Goal: Communication & Community: Answer question/provide support

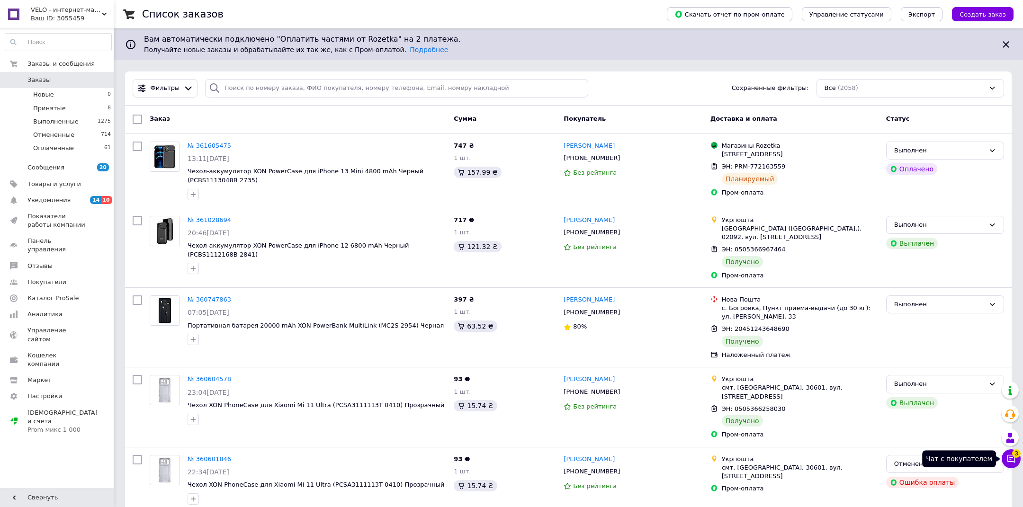
click at [1009, 463] on icon at bounding box center [1010, 458] width 9 height 9
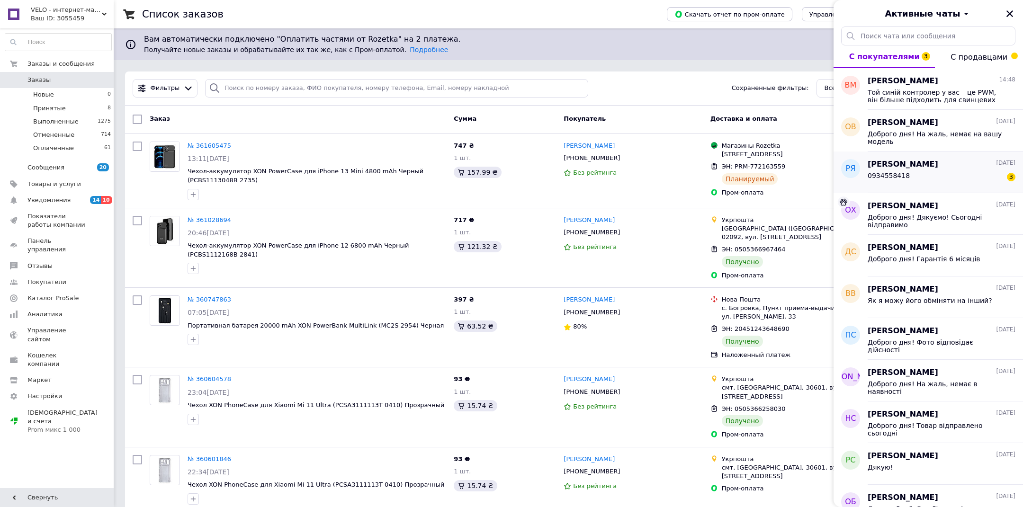
click at [930, 177] on div "0934558418 3" at bounding box center [941, 177] width 148 height 15
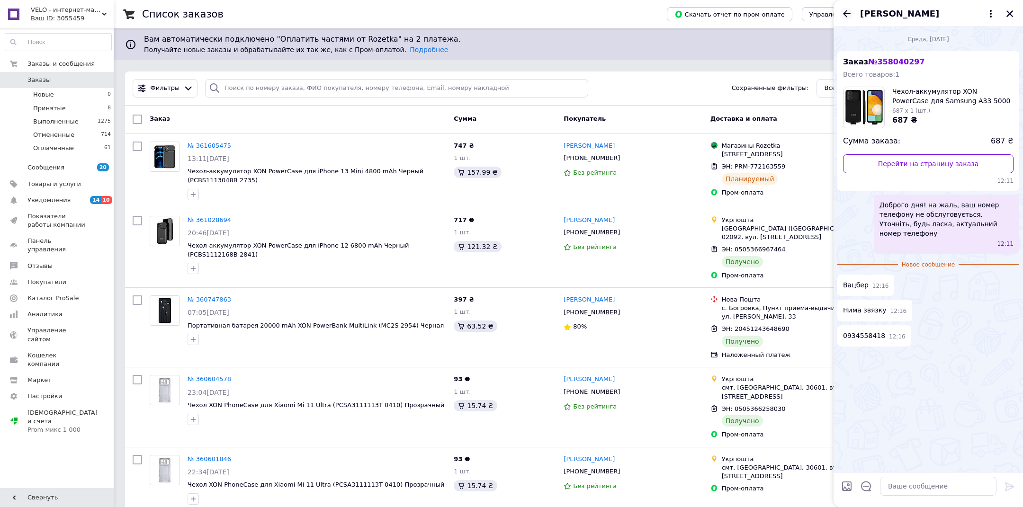
click at [848, 13] on icon "Назад" at bounding box center [846, 13] width 11 height 11
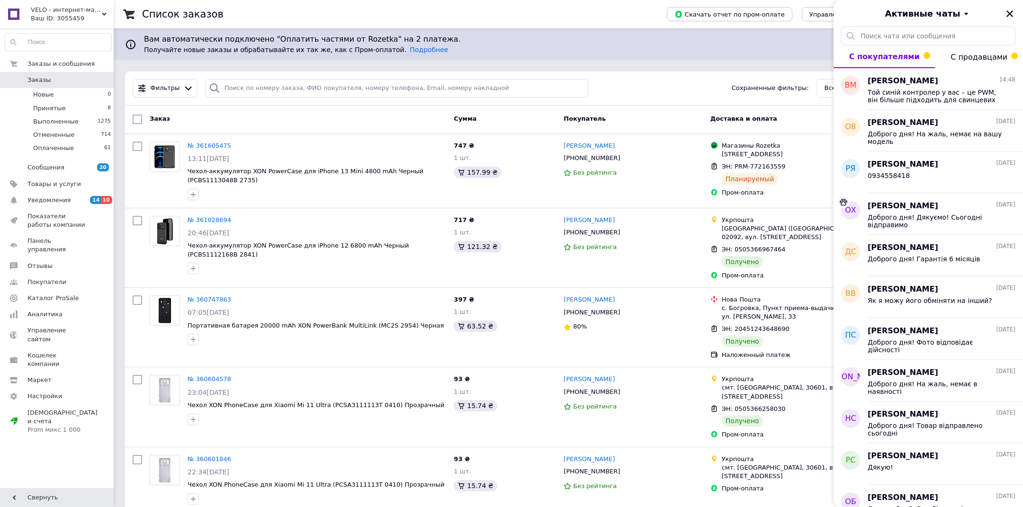
click at [963, 51] on button "С продавцами" at bounding box center [979, 56] width 88 height 23
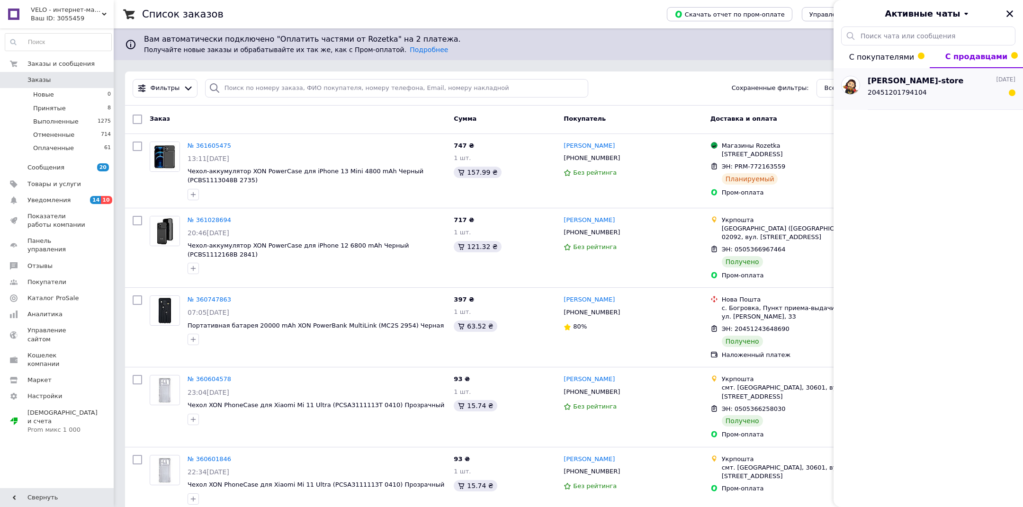
click at [947, 85] on div "[PERSON_NAME]-store [DATE]" at bounding box center [941, 81] width 148 height 11
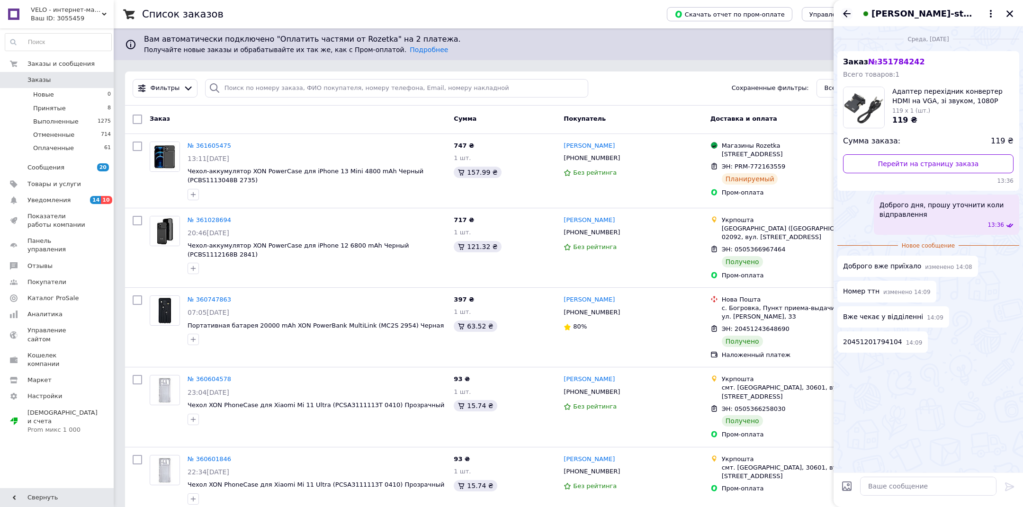
click at [841, 8] on icon "Назад" at bounding box center [846, 13] width 11 height 11
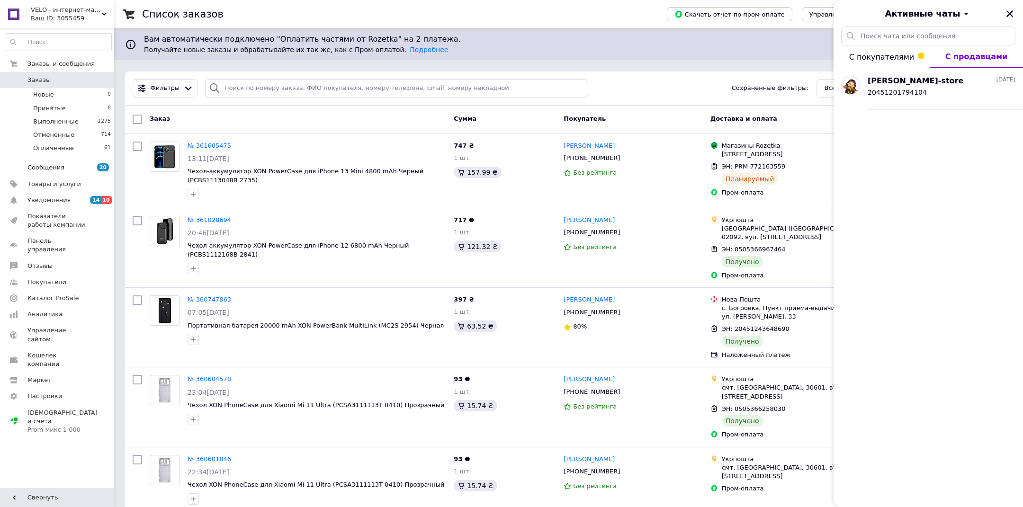
click at [887, 47] on button "С покупателями" at bounding box center [881, 56] width 96 height 23
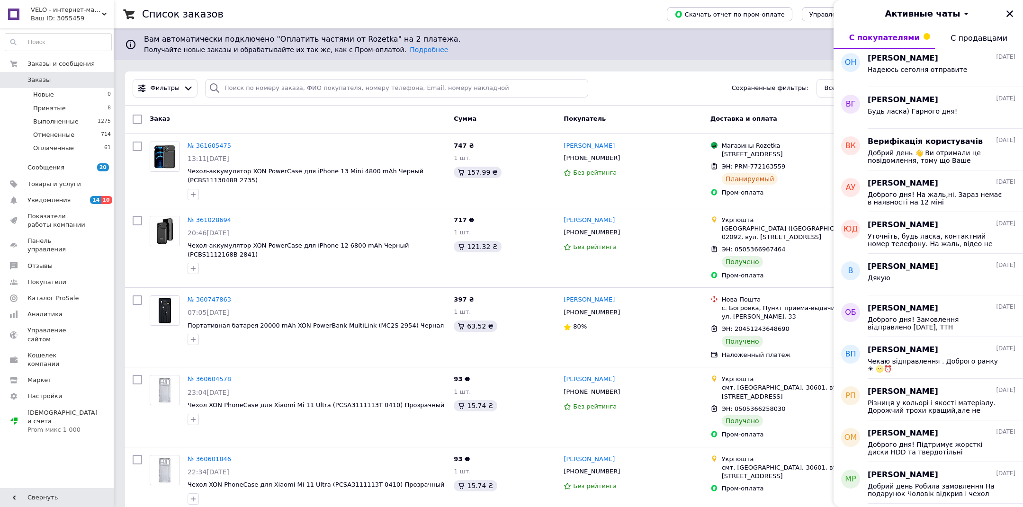
scroll to position [1208, 0]
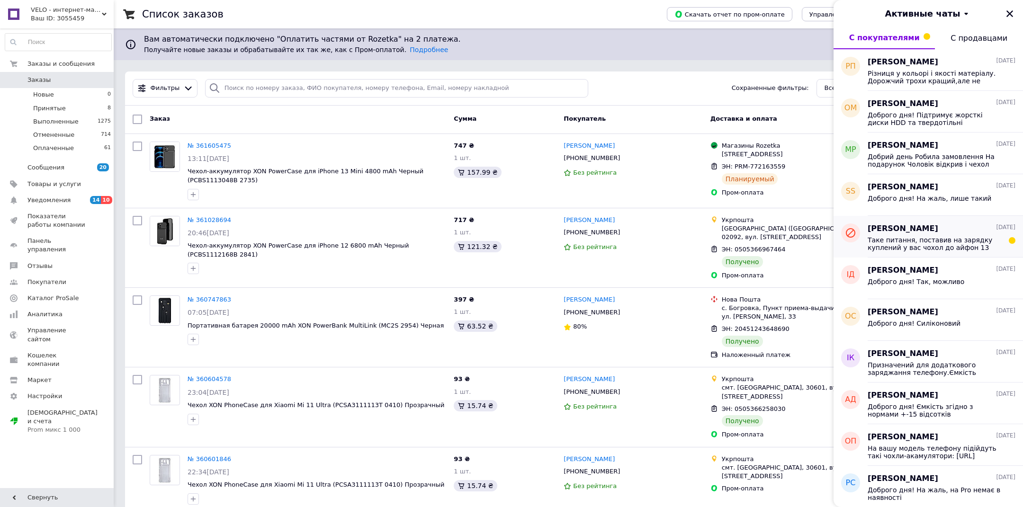
click at [922, 235] on div "Таке питання, поставив на зарядку куплений у вас чохол до айфон 13 міні, але до…" at bounding box center [941, 242] width 148 height 17
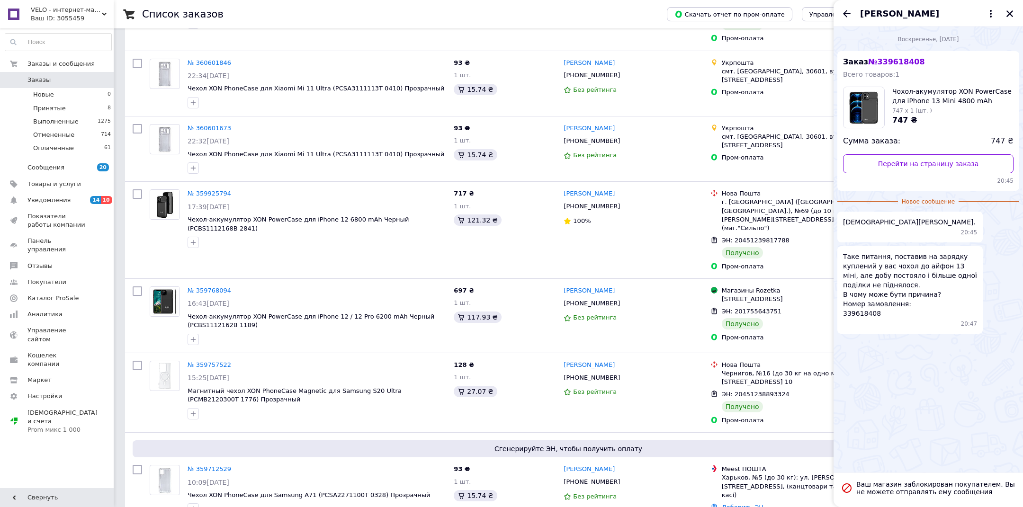
scroll to position [0, 0]
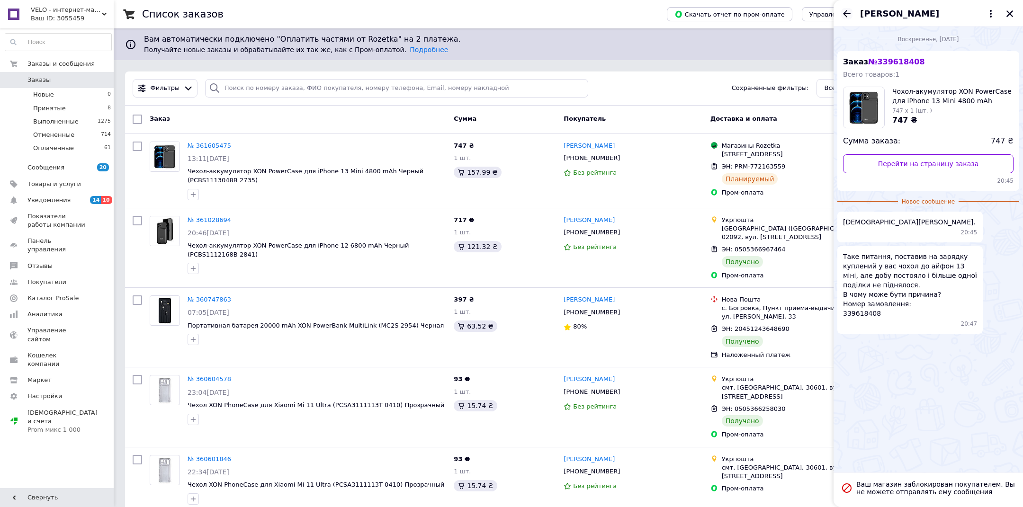
click at [846, 15] on icon "Назад" at bounding box center [847, 13] width 8 height 7
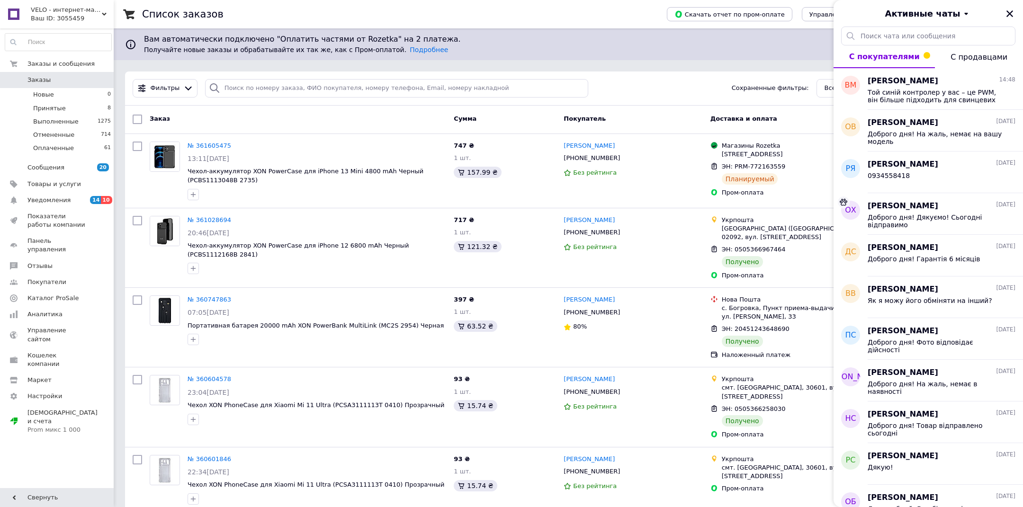
click at [1005, 20] on div "Активные чаты" at bounding box center [927, 13] width 189 height 27
click at [1008, 9] on icon "Закрыть" at bounding box center [1009, 13] width 9 height 9
